Goal: Task Accomplishment & Management: Complete application form

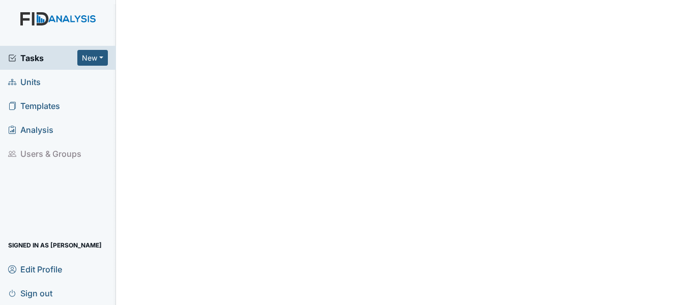
click at [38, 81] on span "Units" at bounding box center [24, 82] width 33 height 16
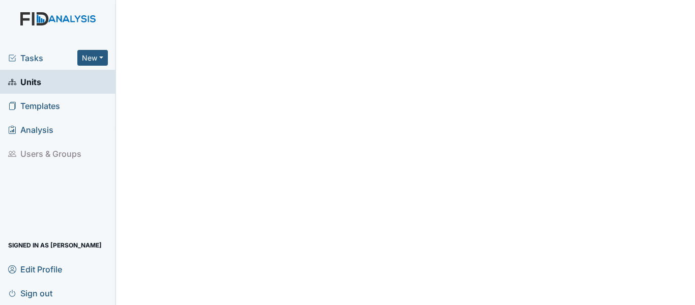
click at [37, 61] on span "Tasks" at bounding box center [42, 58] width 69 height 12
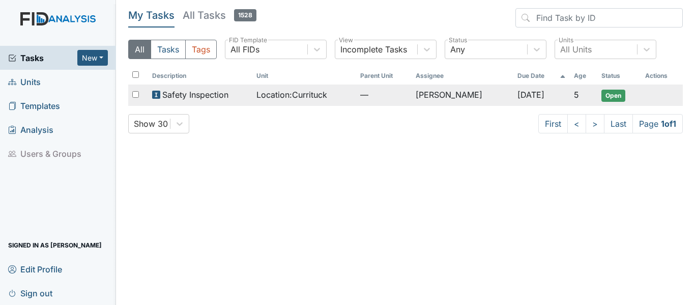
click at [263, 90] on span "Location : Currituck" at bounding box center [291, 95] width 71 height 12
click at [262, 90] on span "Location : Currituck" at bounding box center [291, 95] width 71 height 12
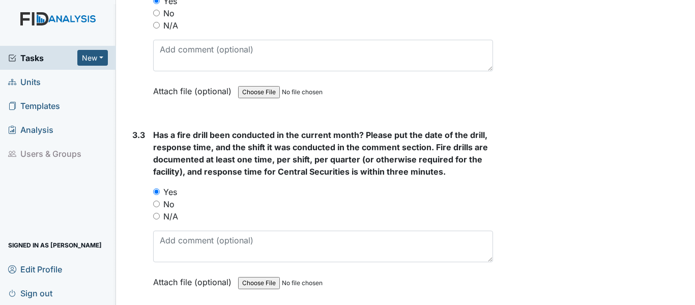
scroll to position [4426, 0]
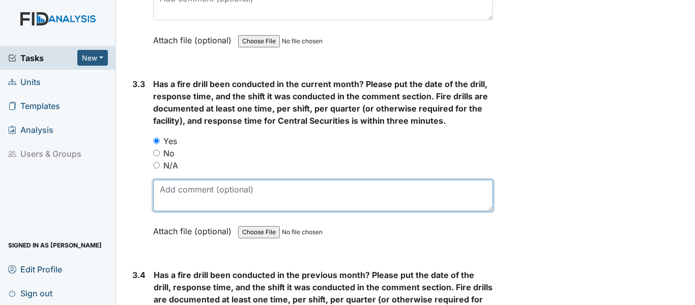
click at [234, 195] on textarea at bounding box center [323, 196] width 340 height 32
drag, startPoint x: 242, startPoint y: 206, endPoint x: 269, endPoint y: 214, distance: 27.7
click at [269, 211] on textarea "8/8/25 12am 3rd shirtf" at bounding box center [323, 196] width 340 height 32
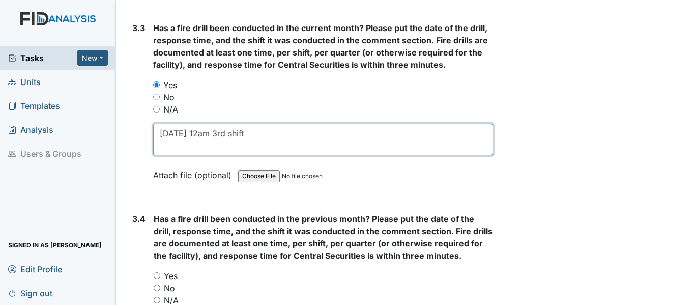
scroll to position [4579, 0]
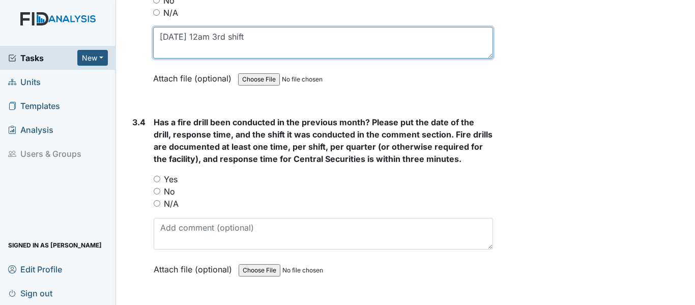
type textarea "8/8/25 12am 3rd shift"
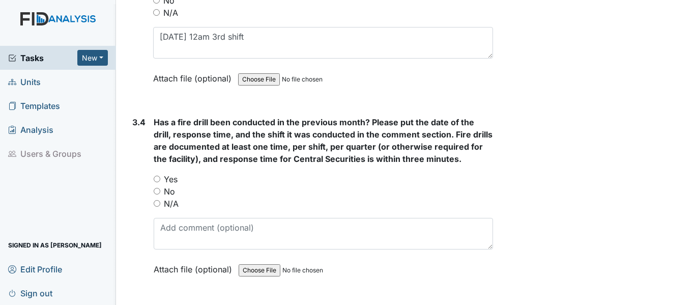
click at [166, 184] on div "Has a fire drill been conducted in the previous month? Please put the date of t…" at bounding box center [323, 199] width 339 height 166
click at [156, 182] on input "Yes" at bounding box center [157, 179] width 7 height 7
radio input "true"
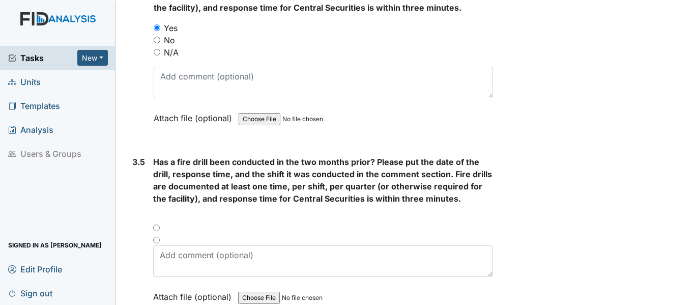
scroll to position [4731, 0]
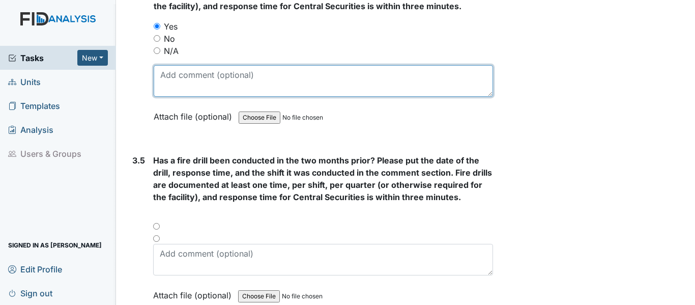
click at [190, 95] on textarea at bounding box center [323, 81] width 339 height 32
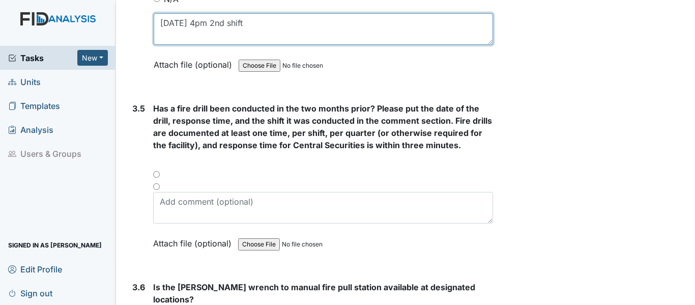
scroll to position [4782, 0]
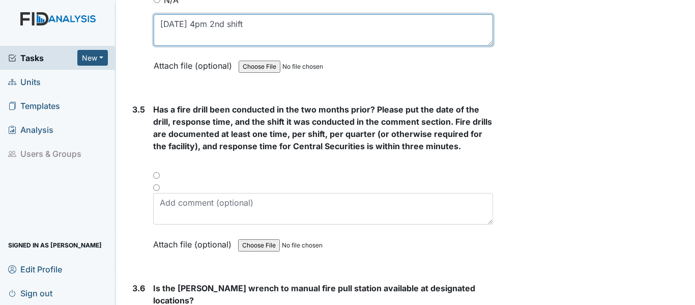
type textarea "7/11/25 4pm 2nd shift"
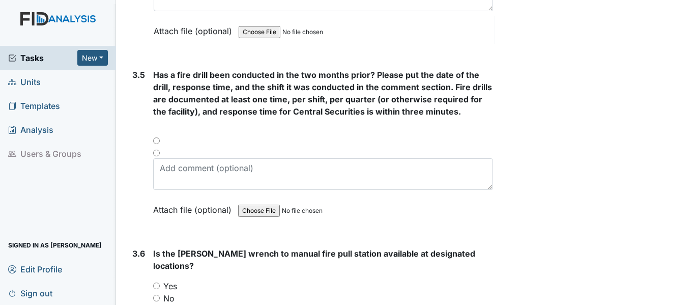
scroll to position [4833, 0]
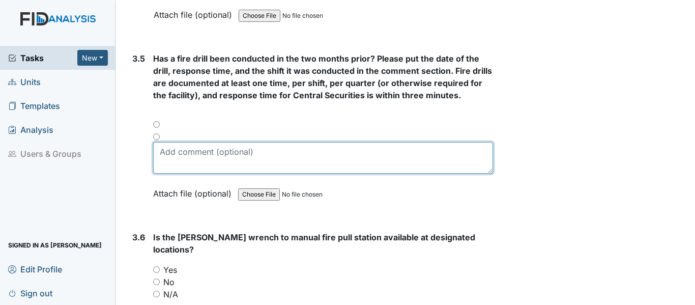
click at [208, 166] on textarea at bounding box center [323, 158] width 340 height 32
type textarea "6/12/25"
click at [208, 166] on textarea "6/12/25" at bounding box center [323, 158] width 340 height 32
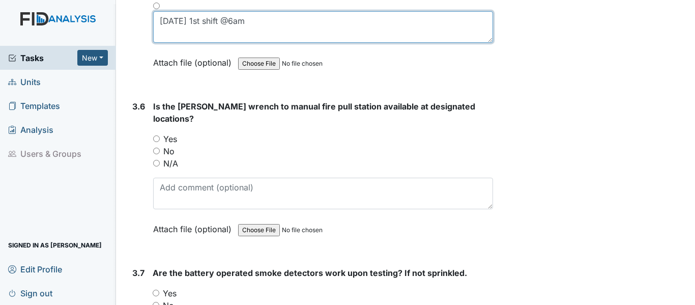
scroll to position [4985, 0]
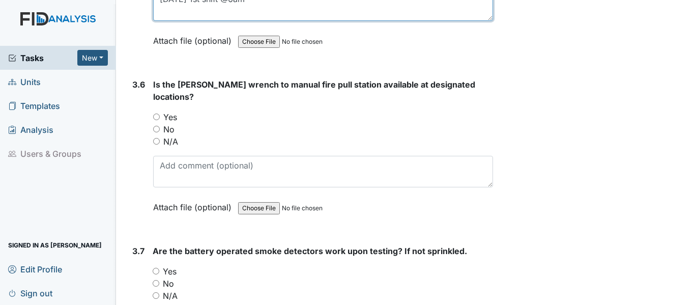
type textarea "6/12/25 1st shift @6am"
click at [159, 117] on input "Yes" at bounding box center [156, 116] width 7 height 7
radio input "true"
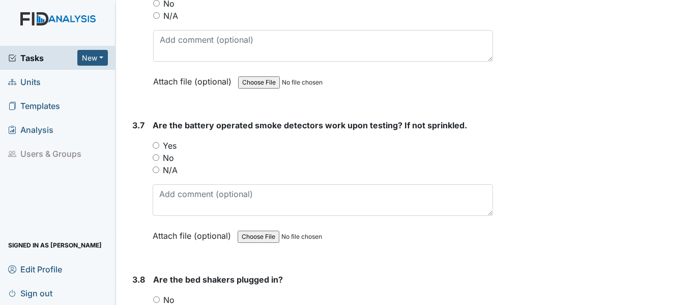
scroll to position [5138, 0]
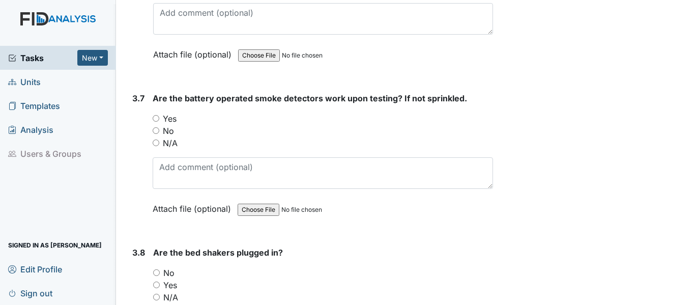
click at [156, 116] on input "Yes" at bounding box center [156, 118] width 7 height 7
radio input "true"
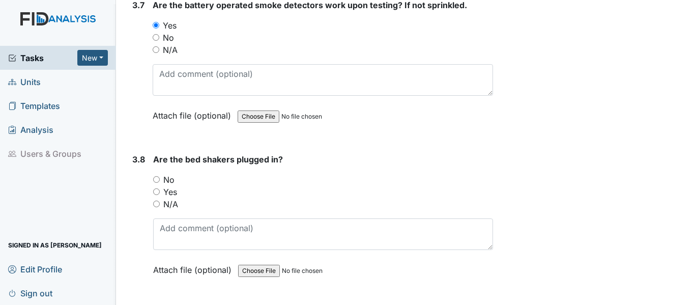
scroll to position [5240, 0]
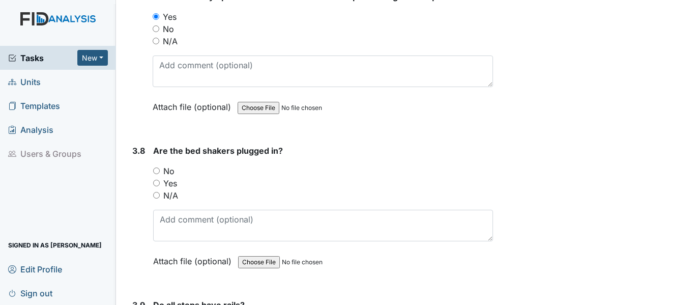
click at [154, 195] on input "N/A" at bounding box center [156, 195] width 7 height 7
radio input "true"
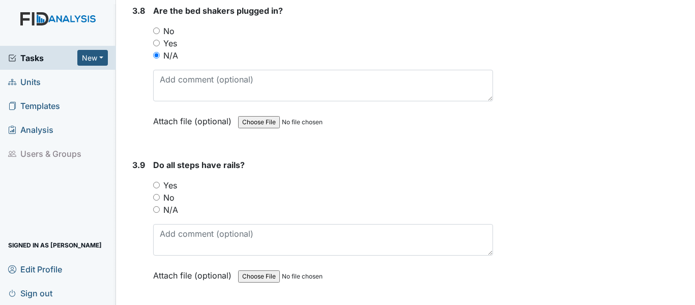
scroll to position [5392, 0]
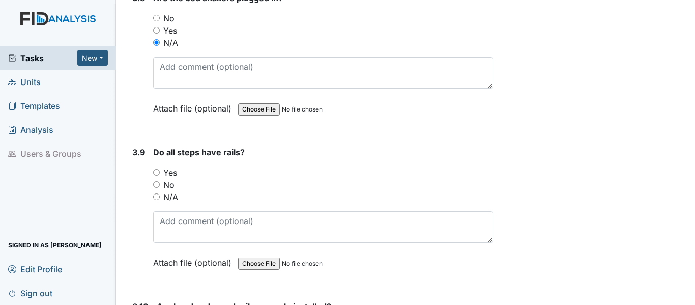
click at [154, 202] on div "N/A" at bounding box center [323, 197] width 340 height 12
click at [157, 196] on input "N/A" at bounding box center [156, 196] width 7 height 7
radio input "true"
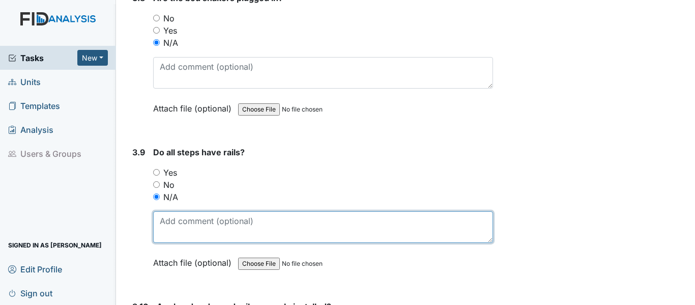
click at [168, 217] on textarea at bounding box center [323, 227] width 340 height 32
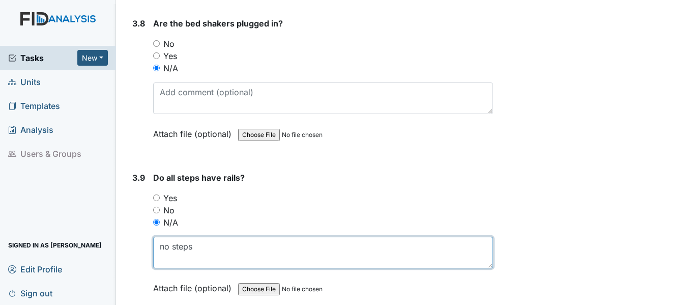
scroll to position [5545, 0]
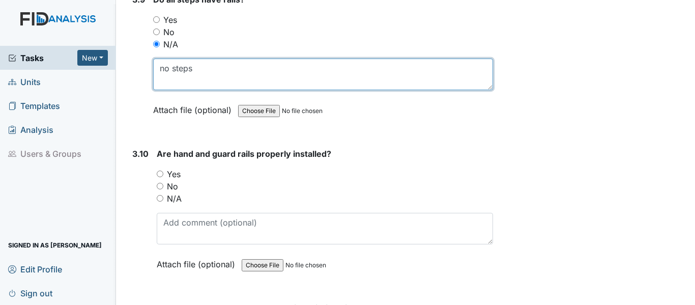
type textarea "no steps"
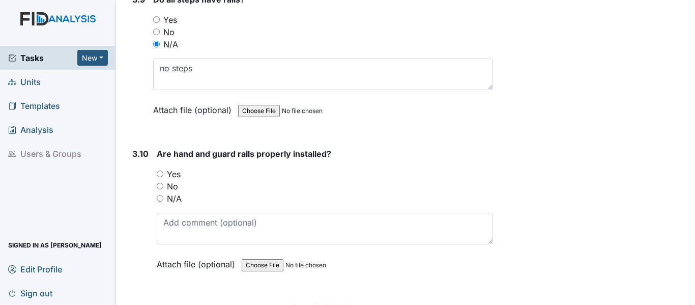
click at [161, 173] on input "Yes" at bounding box center [160, 173] width 7 height 7
radio input "true"
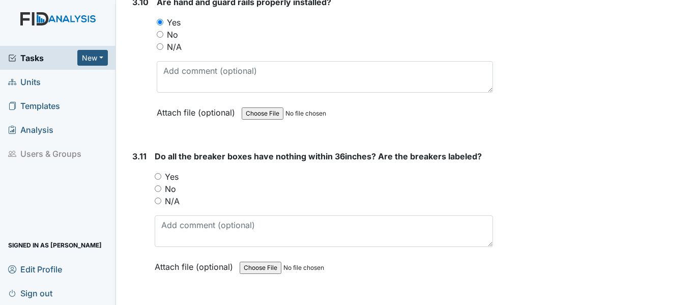
scroll to position [5698, 0]
click at [158, 179] on div "Yes" at bounding box center [324, 175] width 338 height 12
click at [157, 172] on input "Yes" at bounding box center [158, 175] width 7 height 7
radio input "true"
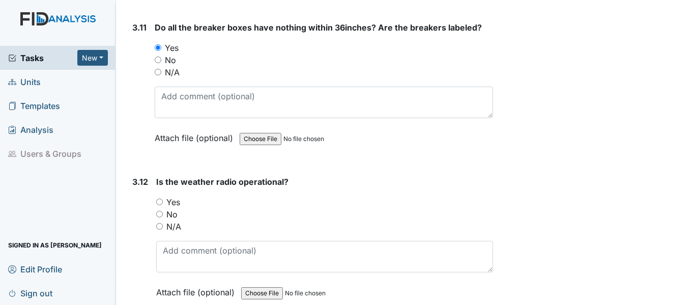
scroll to position [5850, 0]
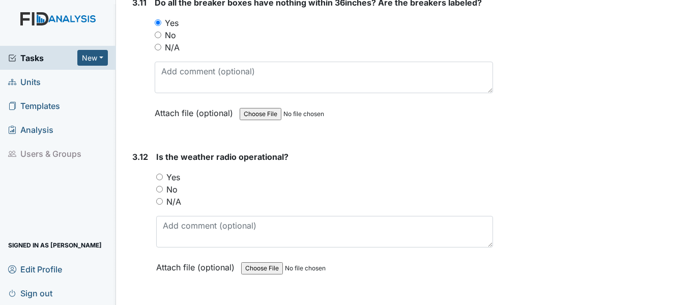
click at [160, 175] on input "Yes" at bounding box center [159, 176] width 7 height 7
radio input "true"
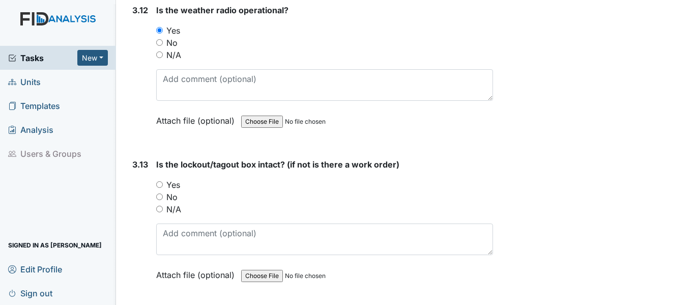
scroll to position [6003, 0]
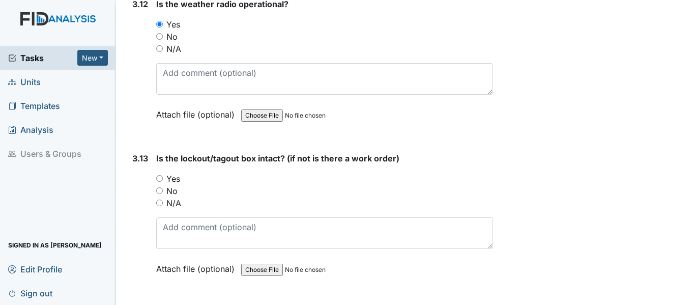
click at [159, 180] on input "Yes" at bounding box center [159, 178] width 7 height 7
radio input "true"
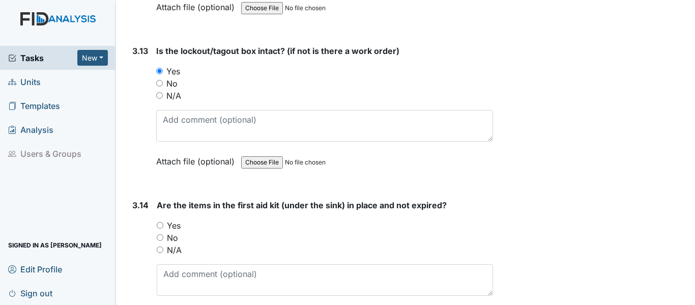
scroll to position [6156, 0]
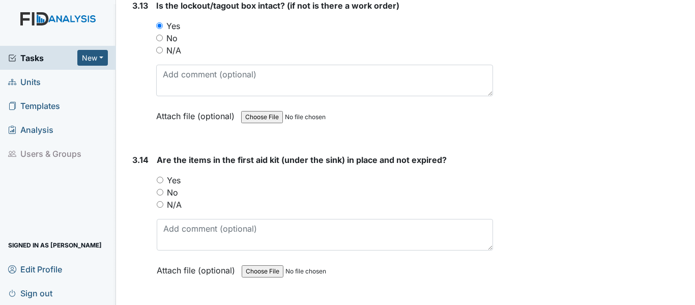
click at [161, 182] on input "Yes" at bounding box center [160, 180] width 7 height 7
radio input "true"
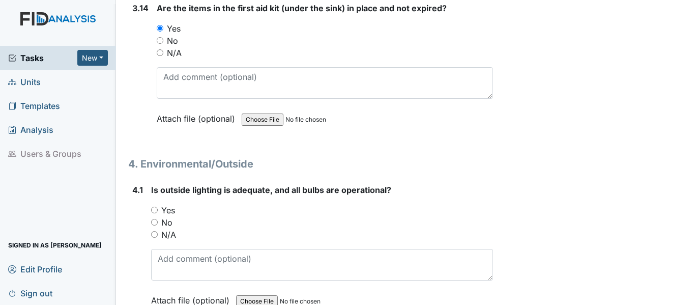
scroll to position [6308, 0]
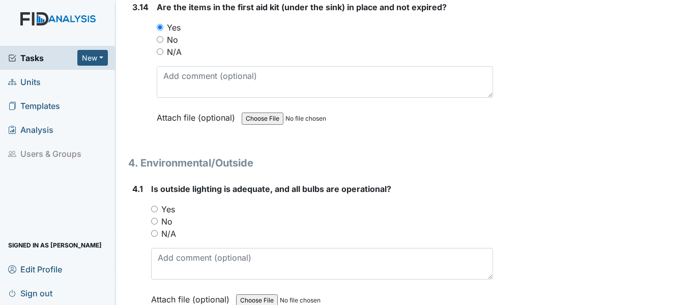
click at [153, 206] on input "Yes" at bounding box center [154, 209] width 7 height 7
radio input "true"
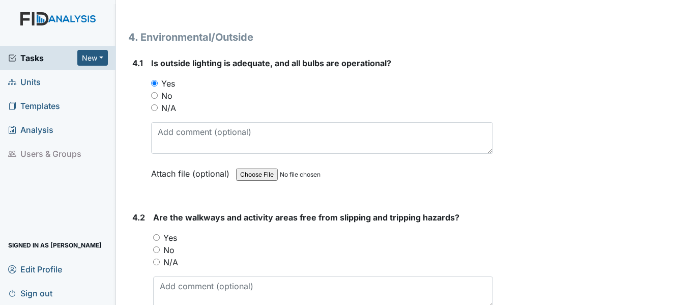
scroll to position [6461, 0]
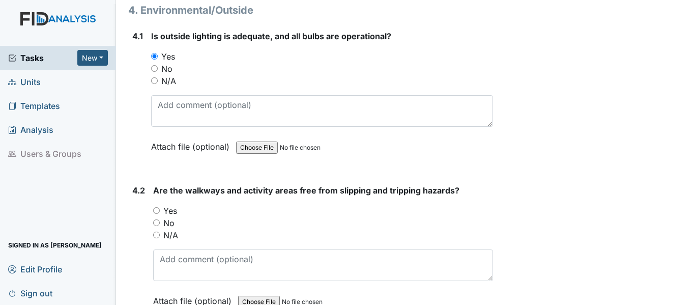
click at [157, 209] on input "Yes" at bounding box center [156, 210] width 7 height 7
radio input "true"
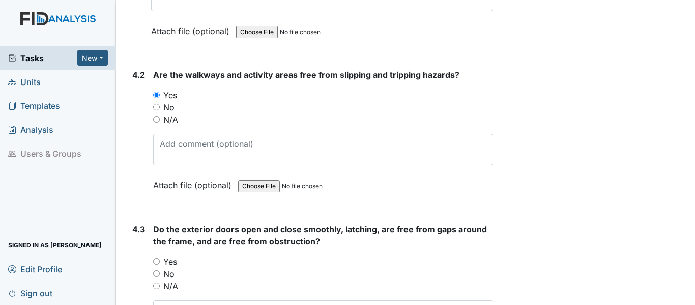
scroll to position [6613, 0]
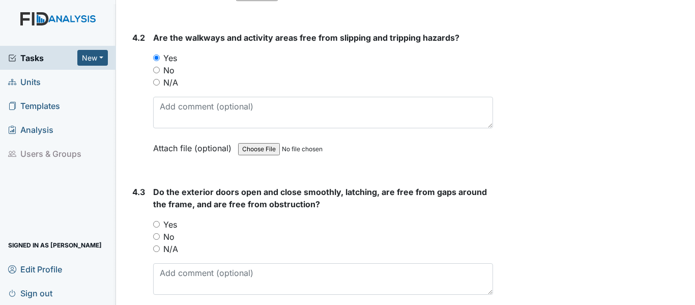
click at [154, 225] on input "Yes" at bounding box center [156, 224] width 7 height 7
radio input "true"
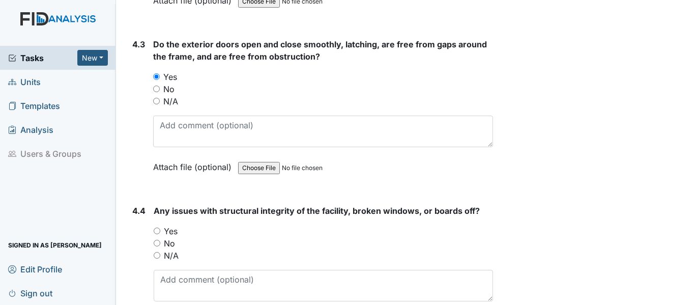
scroll to position [6766, 0]
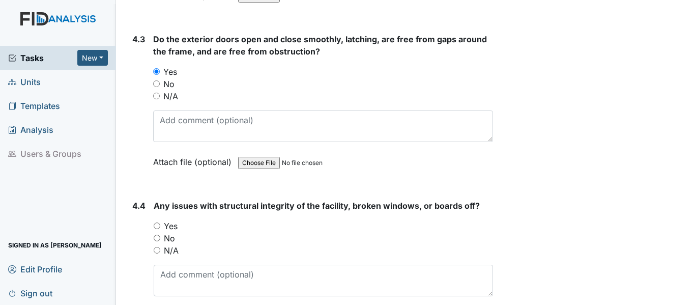
click at [158, 238] on input "No" at bounding box center [157, 238] width 7 height 7
radio input "true"
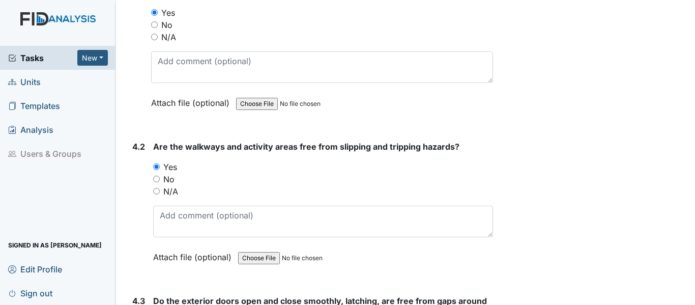
scroll to position [6512, 0]
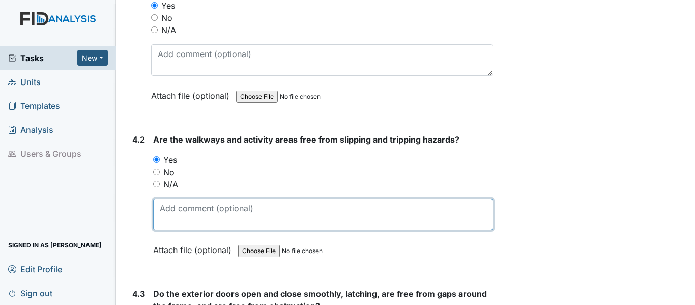
click at [173, 208] on textarea at bounding box center [323, 214] width 340 height 32
type textarea "l"
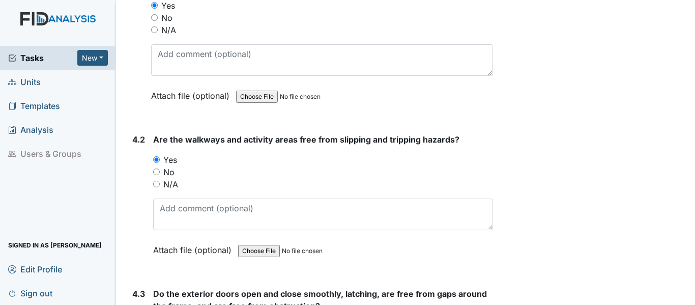
click at [155, 170] on input "No" at bounding box center [156, 171] width 7 height 7
radio input "true"
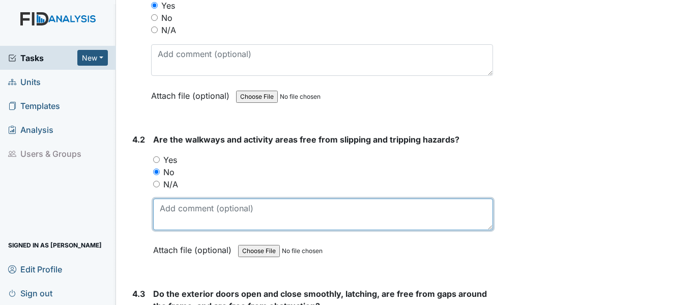
click at [162, 214] on textarea at bounding box center [323, 214] width 340 height 32
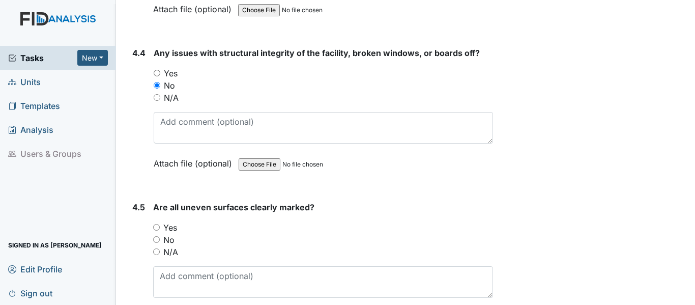
scroll to position [6970, 0]
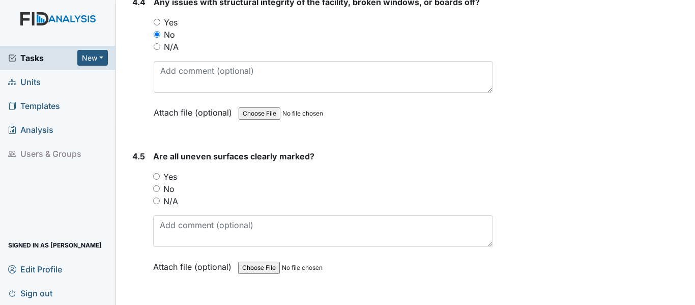
type textarea "living room has a rip in carpet, ripple in carpet near laundry room"
click at [155, 176] on input "Yes" at bounding box center [156, 176] width 7 height 7
radio input "true"
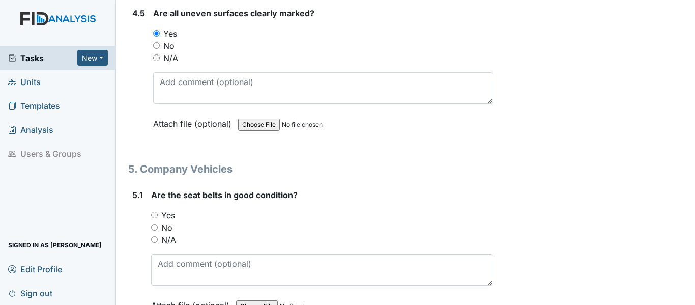
scroll to position [7122, 0]
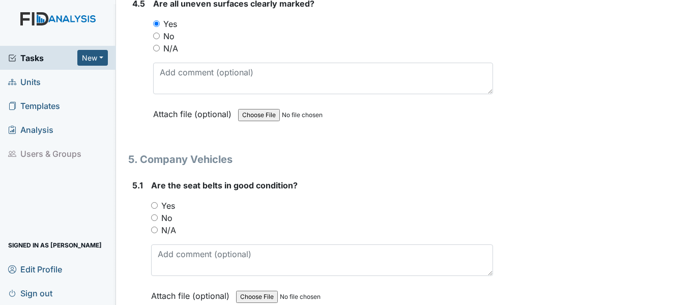
click at [154, 204] on input "Yes" at bounding box center [154, 205] width 7 height 7
radio input "true"
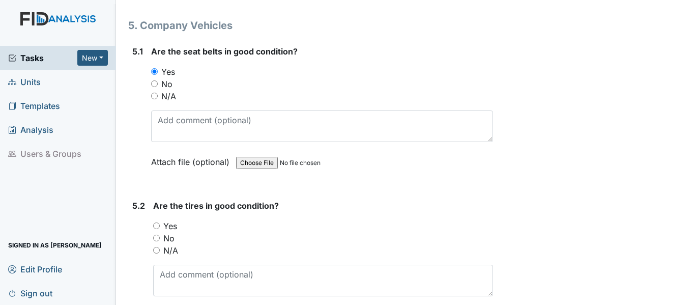
scroll to position [7275, 0]
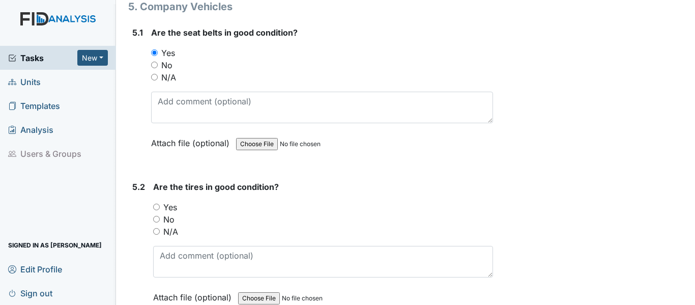
click at [154, 208] on input "Yes" at bounding box center [156, 206] width 7 height 7
radio input "true"
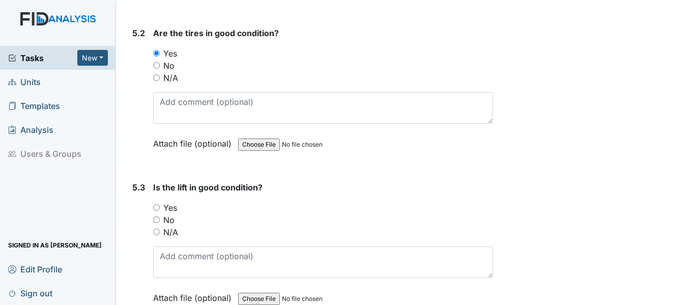
scroll to position [7478, 0]
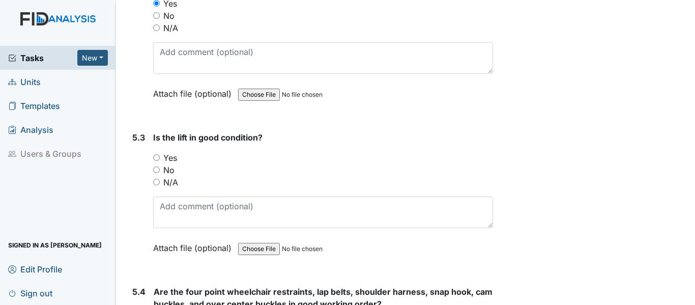
click at [157, 182] on input "N/A" at bounding box center [156, 182] width 7 height 7
radio input "true"
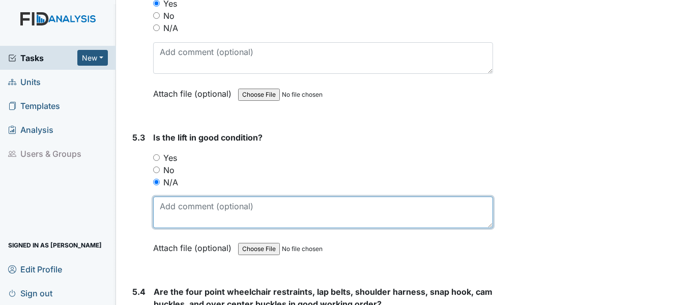
click at [160, 203] on textarea at bounding box center [323, 212] width 340 height 32
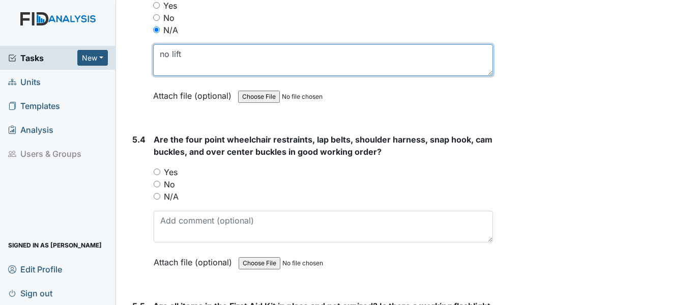
scroll to position [7631, 0]
type textarea "no lift"
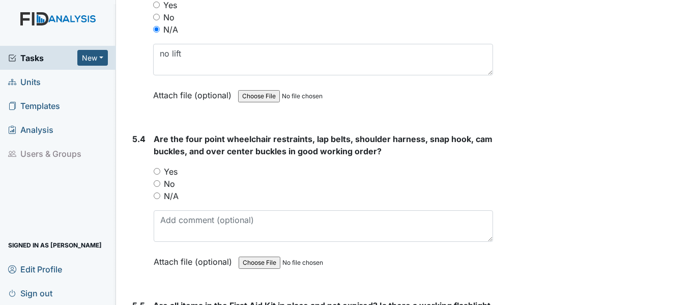
click at [159, 194] on input "N/A" at bounding box center [157, 195] width 7 height 7
radio input "true"
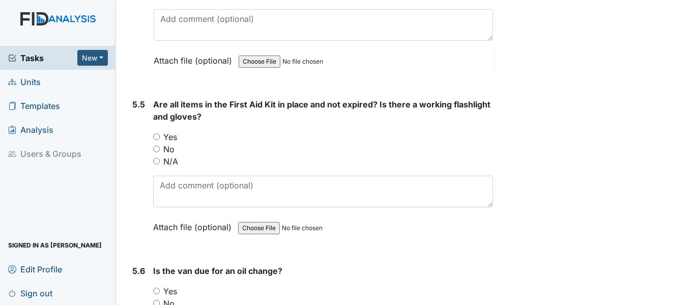
scroll to position [7834, 0]
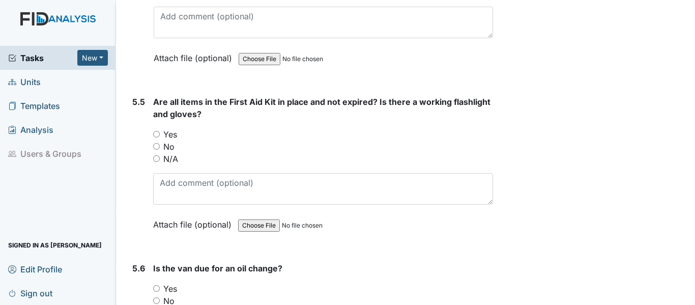
drag, startPoint x: 158, startPoint y: 134, endPoint x: 159, endPoint y: 177, distance: 43.3
click at [157, 134] on input "Yes" at bounding box center [156, 134] width 7 height 7
radio input "true"
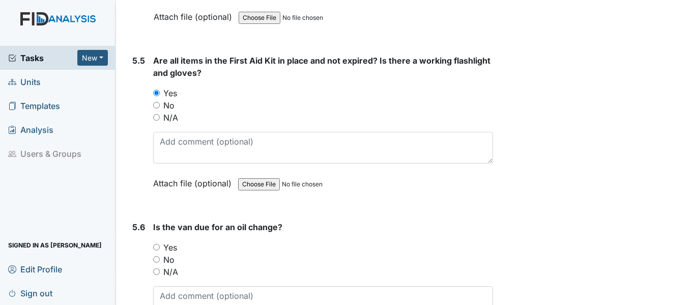
scroll to position [7973, 0]
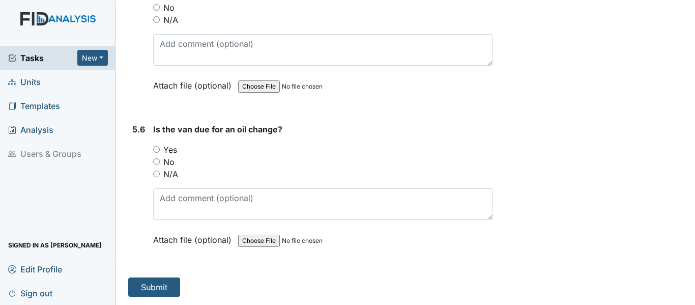
drag, startPoint x: 158, startPoint y: 160, endPoint x: 154, endPoint y: 169, distance: 10.0
click at [157, 161] on input "No" at bounding box center [156, 161] width 7 height 7
radio input "true"
click at [170, 280] on button "Submit" at bounding box center [154, 286] width 52 height 19
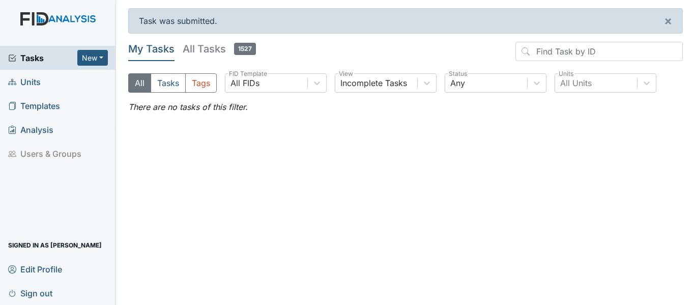
click at [34, 84] on span "Units" at bounding box center [24, 82] width 33 height 16
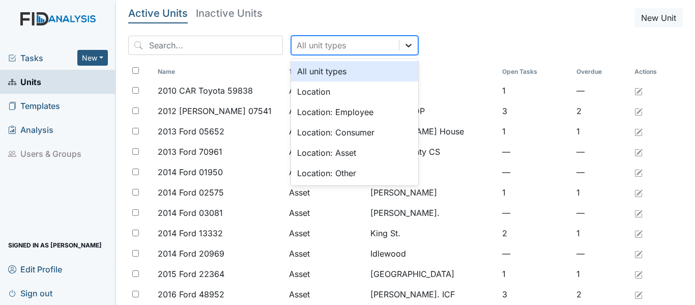
click at [399, 44] on div at bounding box center [408, 45] width 18 height 18
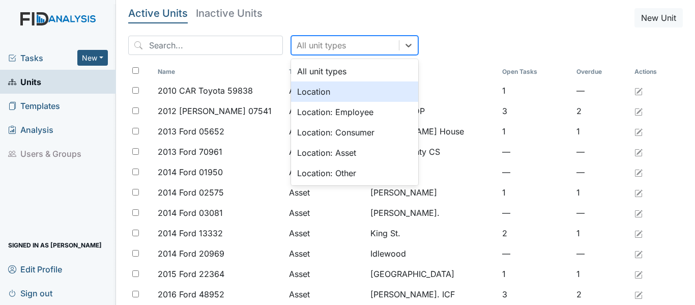
click at [347, 89] on div "Location" at bounding box center [354, 91] width 127 height 20
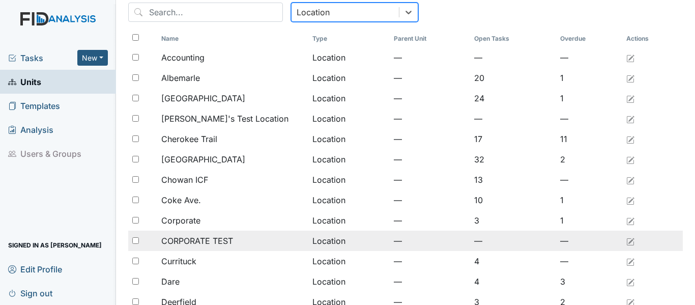
scroll to position [51, 0]
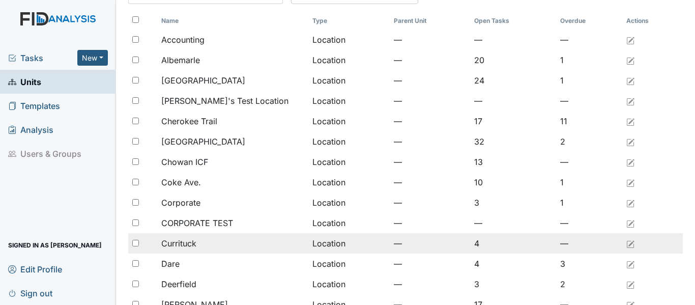
click at [216, 244] on div "Currituck" at bounding box center [232, 243] width 143 height 12
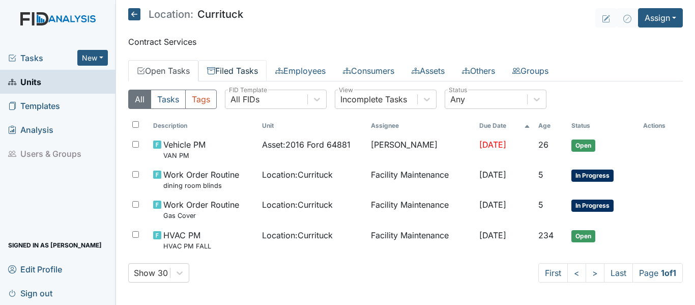
click at [248, 70] on link "Filed Tasks" at bounding box center [232, 70] width 68 height 21
